Goal: Information Seeking & Learning: Learn about a topic

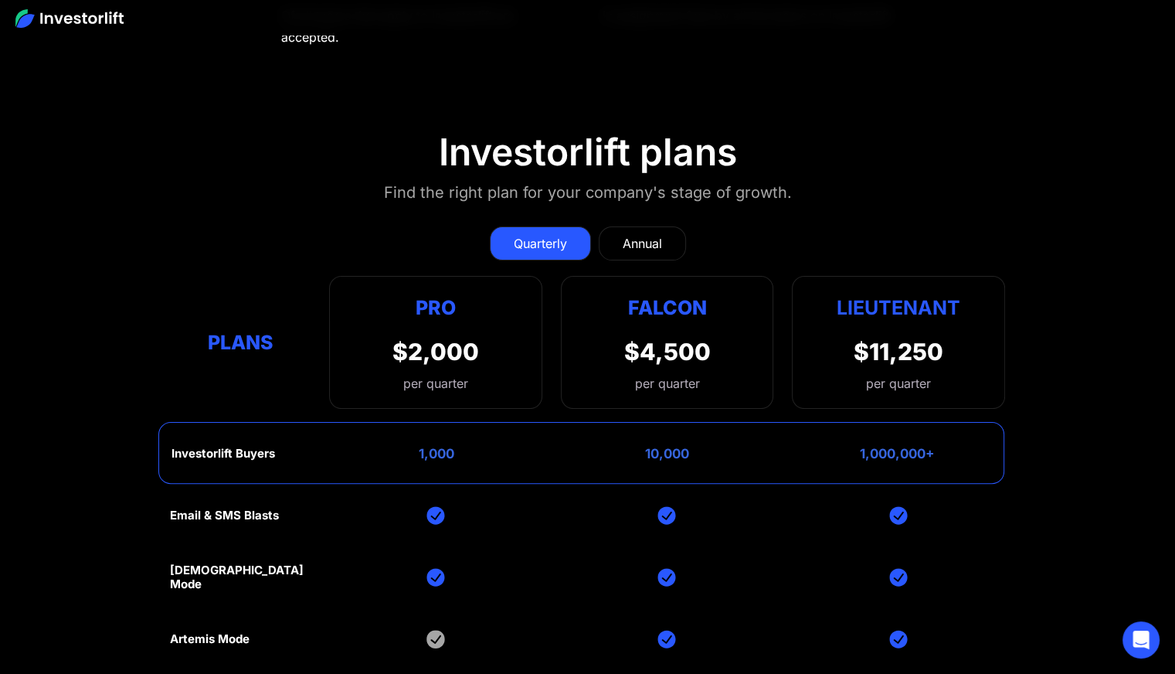
scroll to position [6157, 0]
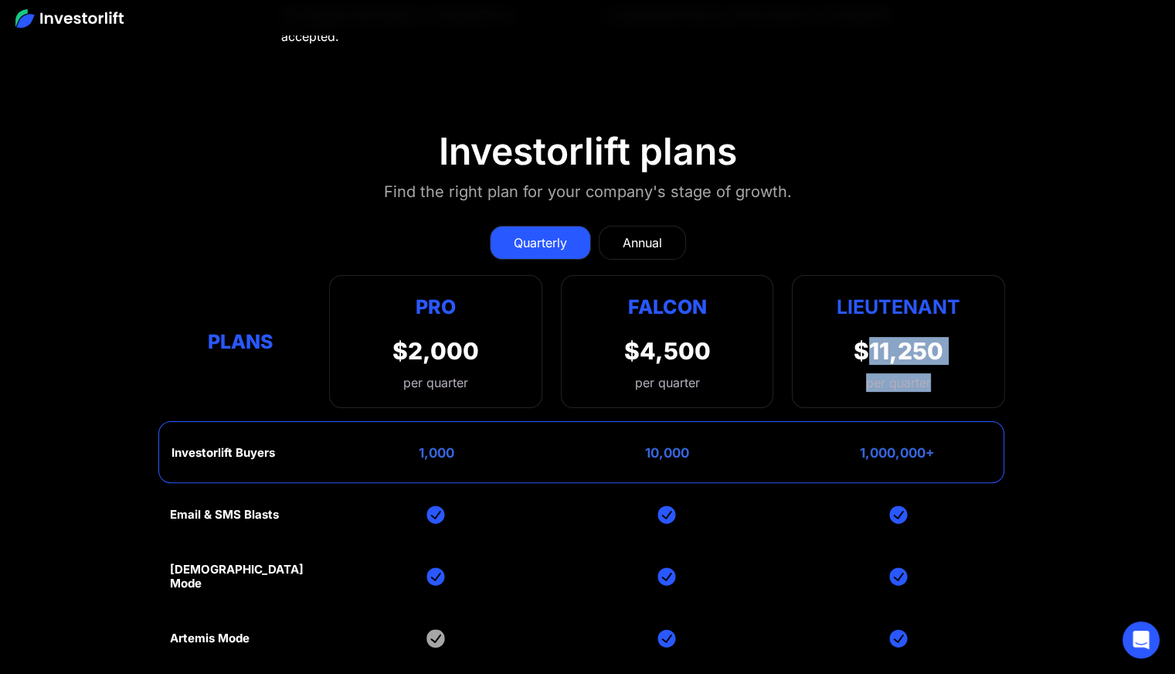
drag, startPoint x: 865, startPoint y: 333, endPoint x: 962, endPoint y: 364, distance: 101.4
click at [962, 364] on div "Lieutenant $11,250 per quarter" at bounding box center [898, 341] width 213 height 133
click at [952, 360] on div "Lieutenant $11,250 per quarter" at bounding box center [898, 341] width 213 height 133
drag, startPoint x: 952, startPoint y: 360, endPoint x: 863, endPoint y: 325, distance: 95.4
click at [863, 325] on div "Lieutenant $11,250 per quarter" at bounding box center [898, 341] width 213 height 133
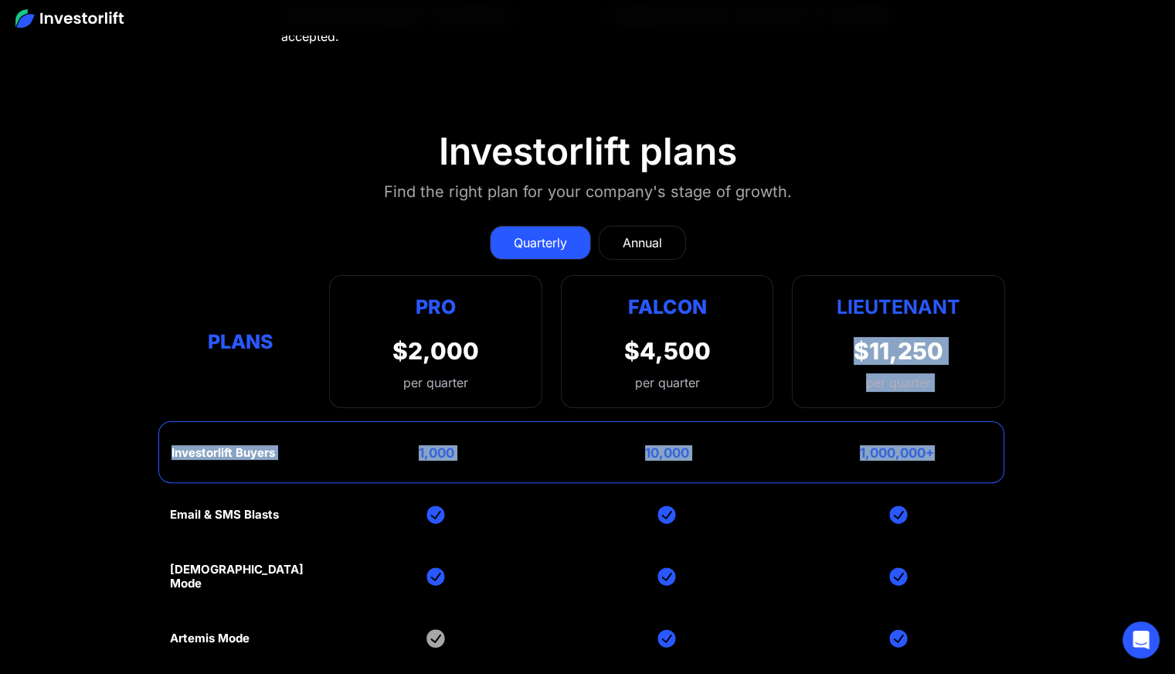
drag, startPoint x: 847, startPoint y: 331, endPoint x: 926, endPoint y: 393, distance: 100.7
click at [930, 398] on div "Quarterly Annual Plans Pro $2,000 per quarter Pro Falcon Ltnt. Users 3 10 Unltd…" at bounding box center [587, 563] width 835 height 706
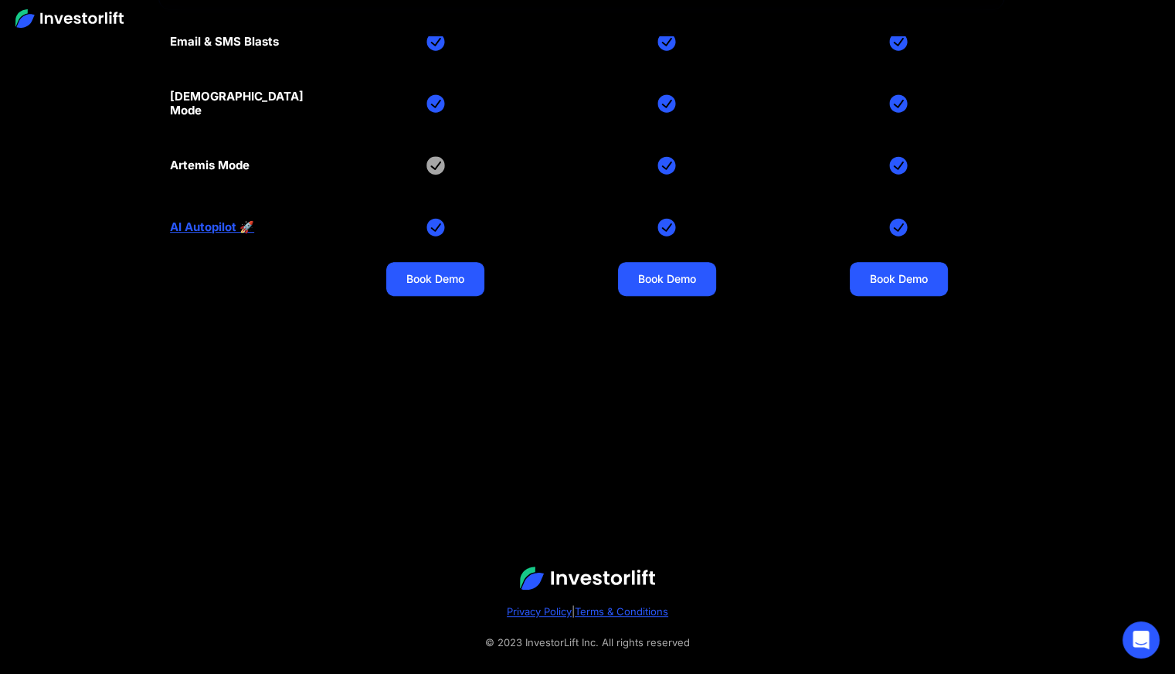
scroll to position [6372, 0]
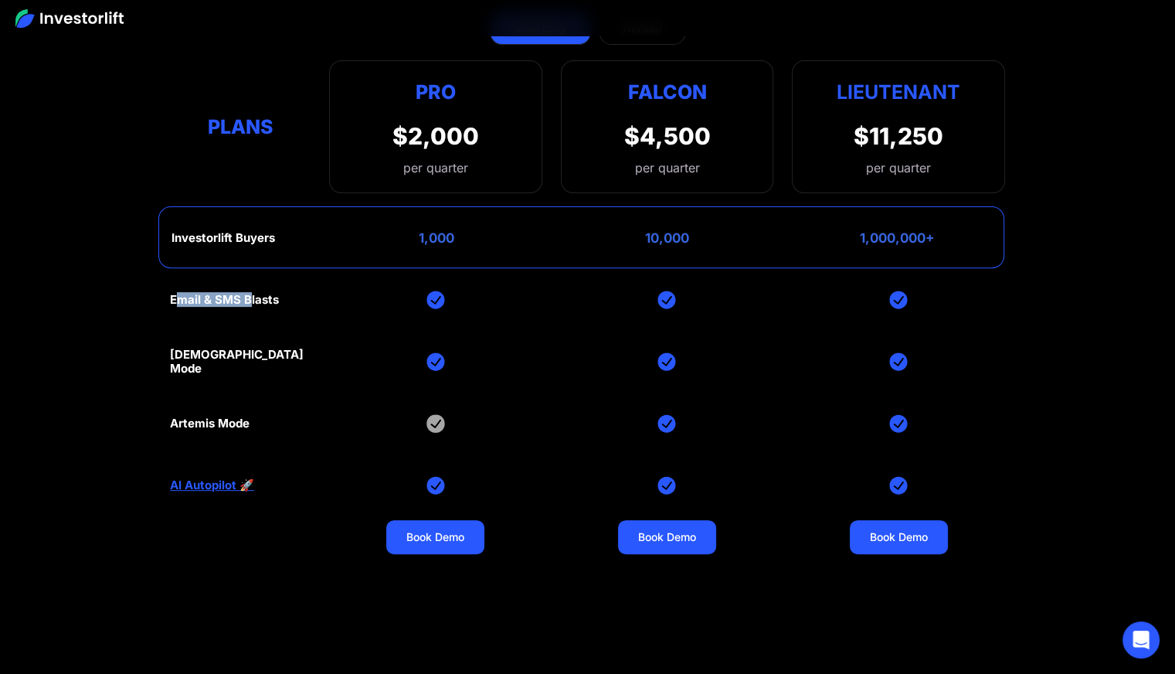
drag, startPoint x: 179, startPoint y: 283, endPoint x: 226, endPoint y: 303, distance: 51.2
click at [247, 285] on div "Email & SMS Blasts God Mode Artemis Mode AI Autopilot 🚀 Book Demo Book Demo Boo…" at bounding box center [587, 485] width 835 height 433
drag, startPoint x: 176, startPoint y: 338, endPoint x: 227, endPoint y: 347, distance: 51.8
click at [227, 347] on div "Email & SMS Blasts God Mode Artemis Mode AI Autopilot 🚀 Book Demo Book Demo Boo…" at bounding box center [587, 485] width 835 height 433
drag, startPoint x: 146, startPoint y: 410, endPoint x: 284, endPoint y: 406, distance: 138.4
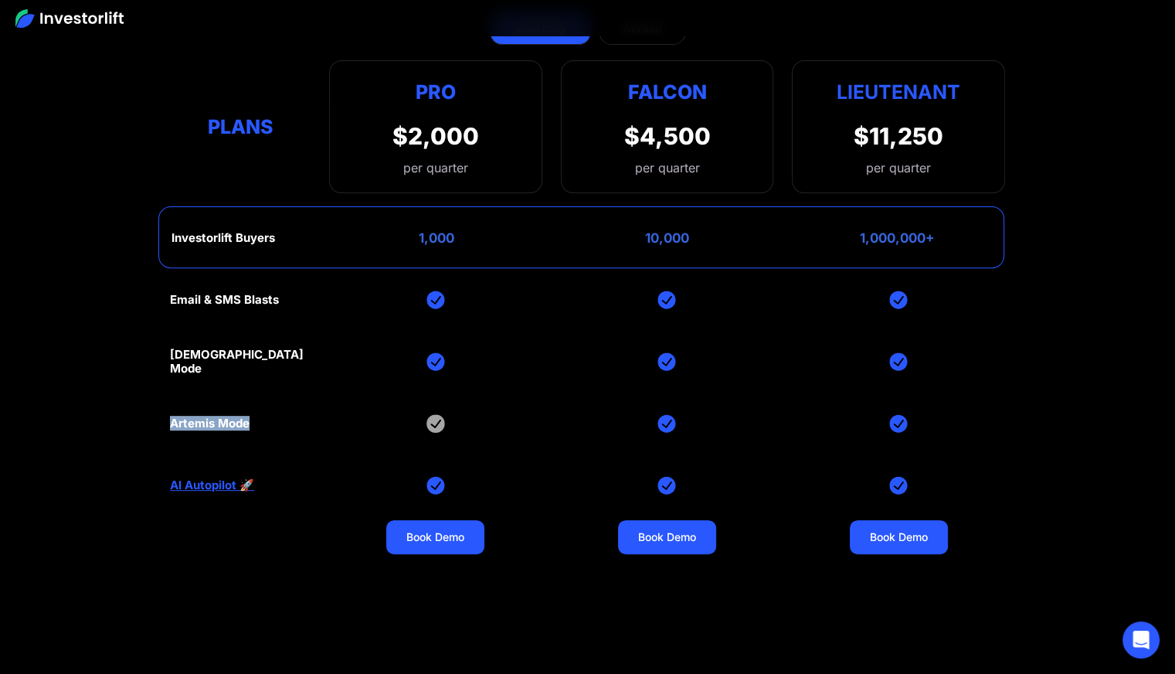
click at [284, 406] on section "Investorlift plans Find the right plan for your company's stage of growth. Quar…" at bounding box center [587, 297] width 1175 height 841
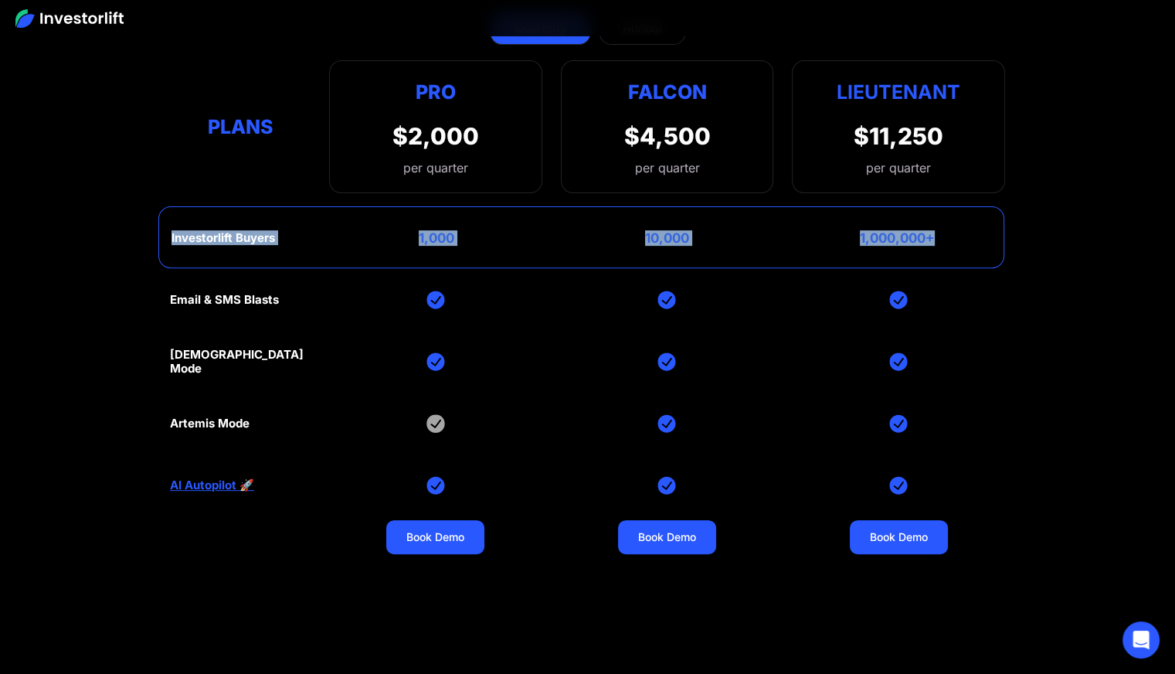
drag, startPoint x: 145, startPoint y: 217, endPoint x: 957, endPoint y: 236, distance: 812.4
click at [957, 236] on section "Investorlift plans Find the right plan for your company's stage of growth. Quar…" at bounding box center [587, 297] width 1175 height 841
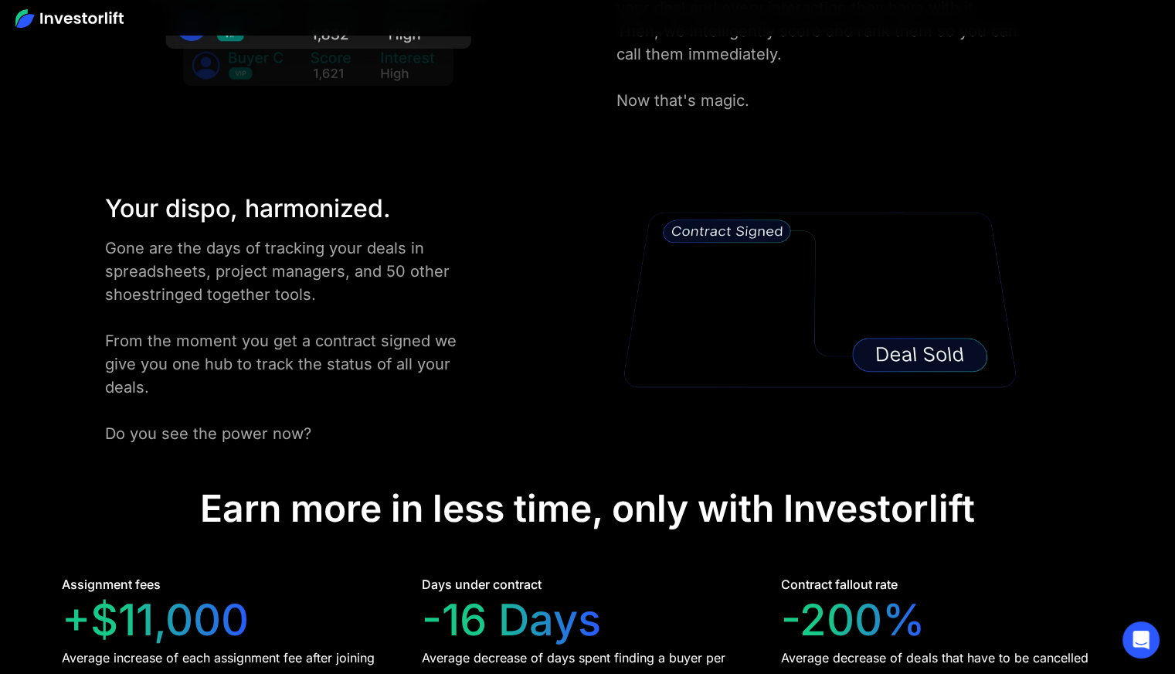
scroll to position [3024, 0]
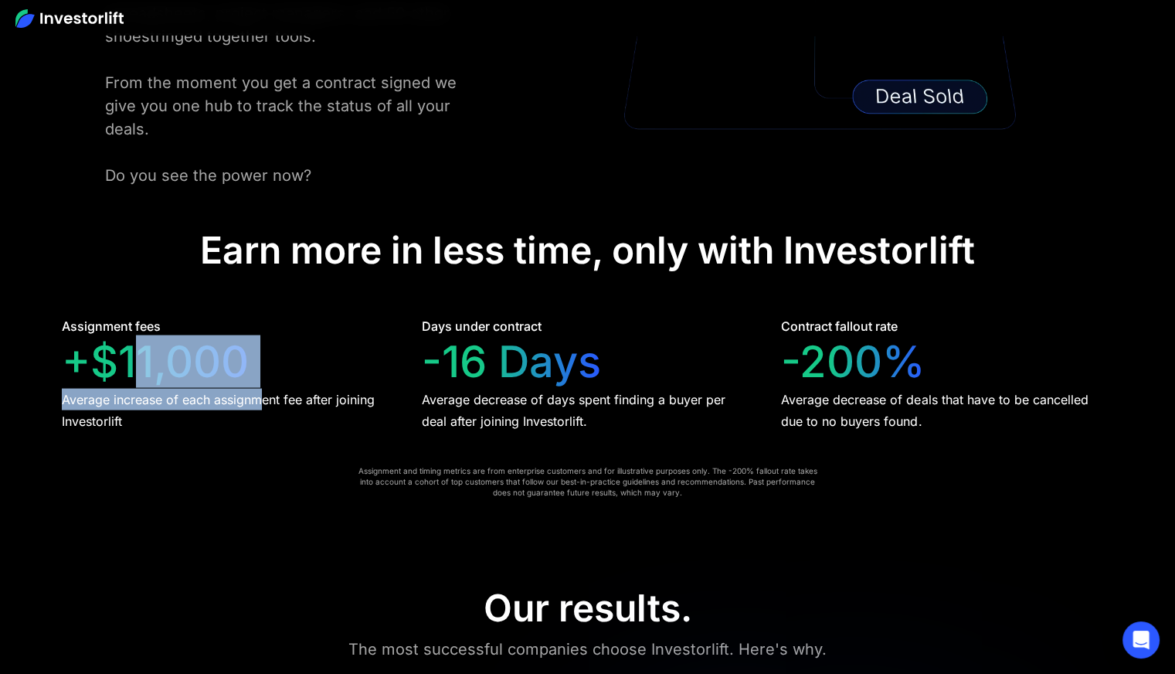
drag, startPoint x: 134, startPoint y: 358, endPoint x: 263, endPoint y: 357, distance: 129.1
click at [263, 357] on div "Assignment fees +$11,000 Average increase of each assignment fee after joining …" at bounding box center [228, 374] width 332 height 115
click at [263, 356] on div "Assignment fees +$11,000 Average increase of each assignment fee after joining …" at bounding box center [228, 374] width 332 height 115
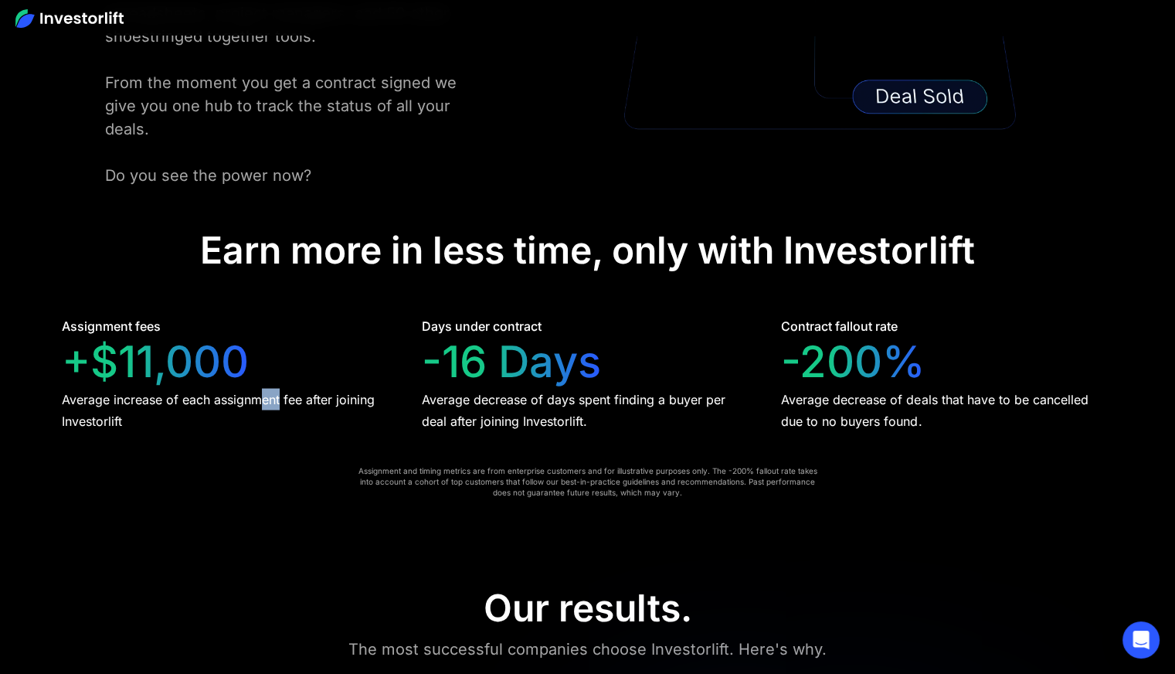
drag, startPoint x: 233, startPoint y: 359, endPoint x: 281, endPoint y: 341, distance: 51.4
click at [281, 341] on div "Assignment fees +$11,000 Average increase of each assignment fee after joining …" at bounding box center [228, 374] width 332 height 115
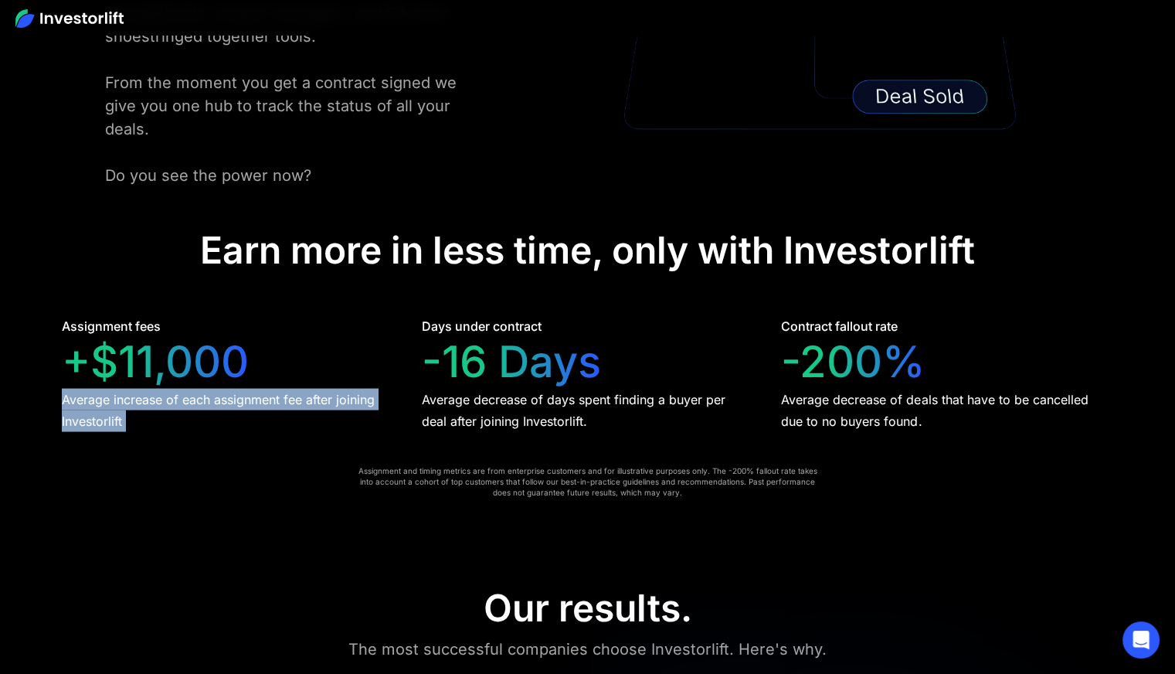
click at [281, 341] on div "Assignment fees +$11,000 Average increase of each assignment fee after joining …" at bounding box center [228, 374] width 332 height 115
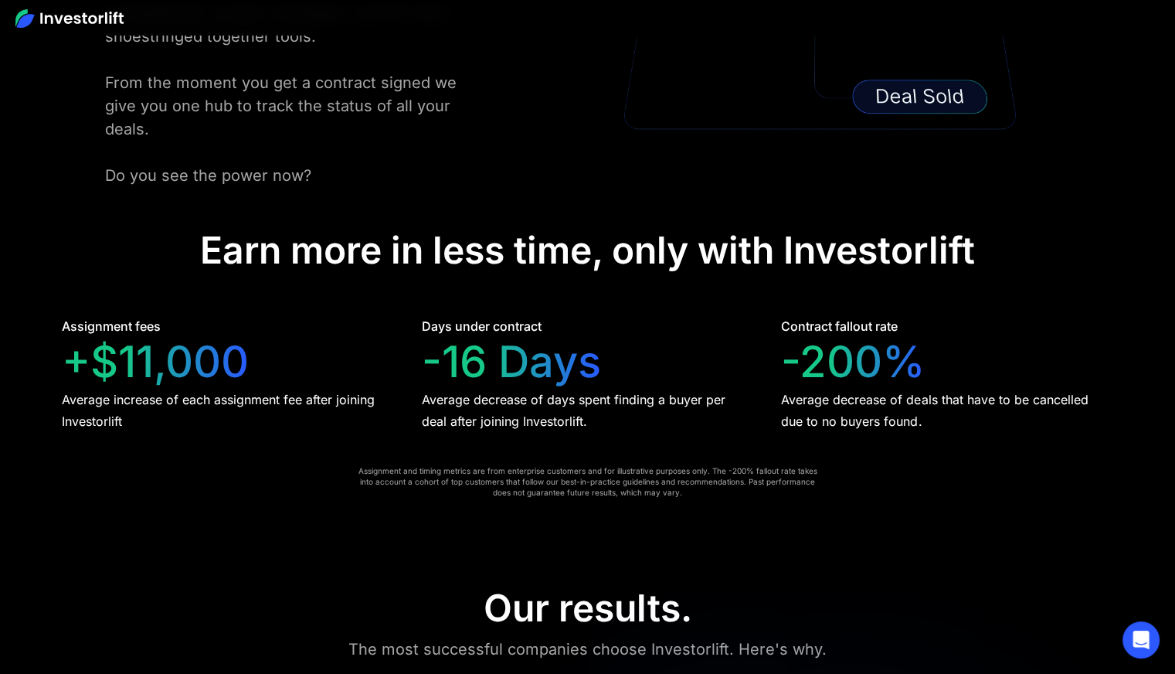
drag, startPoint x: 199, startPoint y: 328, endPoint x: 229, endPoint y: 418, distance: 94.6
drag, startPoint x: 164, startPoint y: 353, endPoint x: 164, endPoint y: 341, distance: 12.4
click at [164, 341] on div "+$11,000" at bounding box center [155, 362] width 187 height 52
click at [164, 336] on div "+$11,000" at bounding box center [155, 362] width 187 height 52
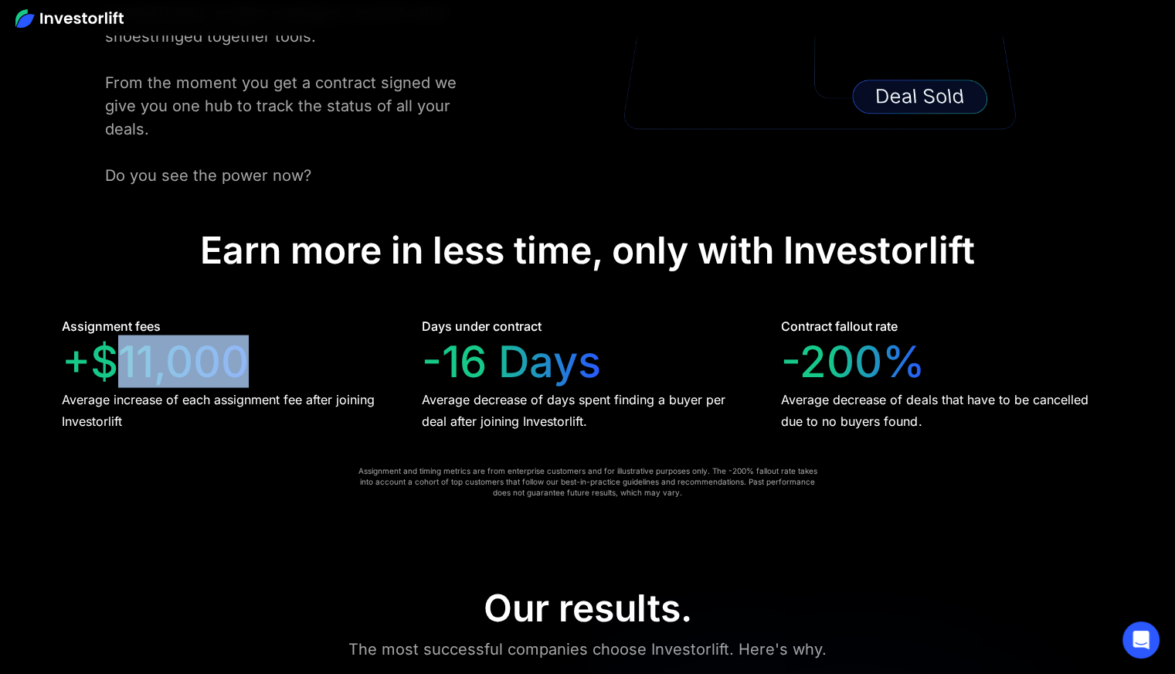
click at [164, 336] on div "+$11,000" at bounding box center [155, 362] width 187 height 52
